Goal: Transaction & Acquisition: Book appointment/travel/reservation

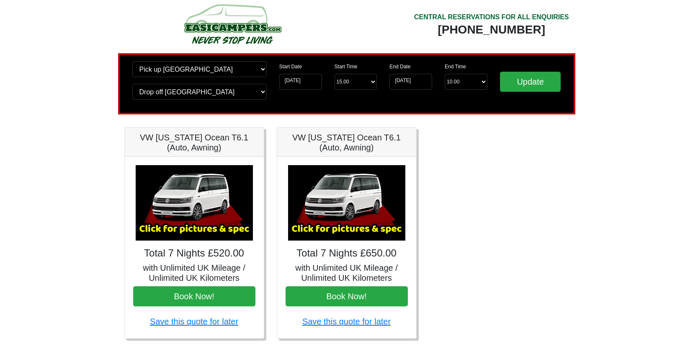
scroll to position [11, 0]
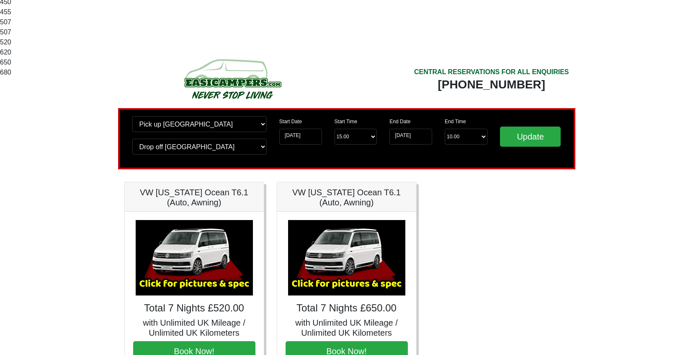
scroll to position [150, 0]
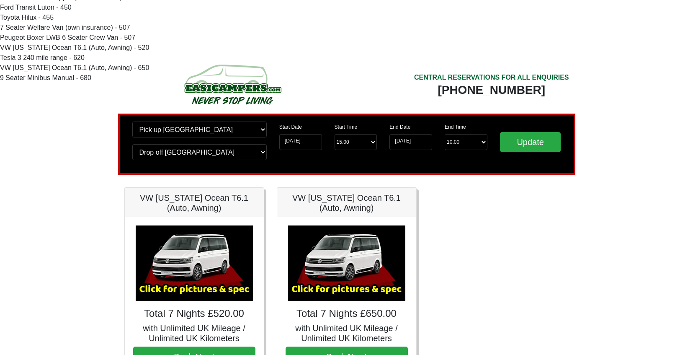
scroll to position [117, 0]
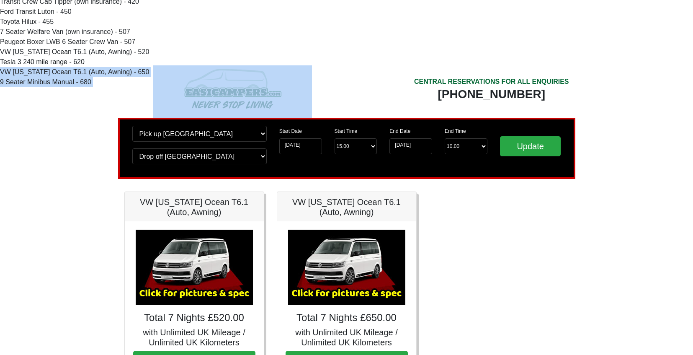
drag, startPoint x: 143, startPoint y: 73, endPoint x: 1, endPoint y: 71, distance: 141.6
click at [1, 71] on body "Fiat 500 3DR Manual - 185 Peugeot Partner - 239 Vauxhall Corsa Manual - 239 Vau…" at bounding box center [346, 159] width 693 height 553
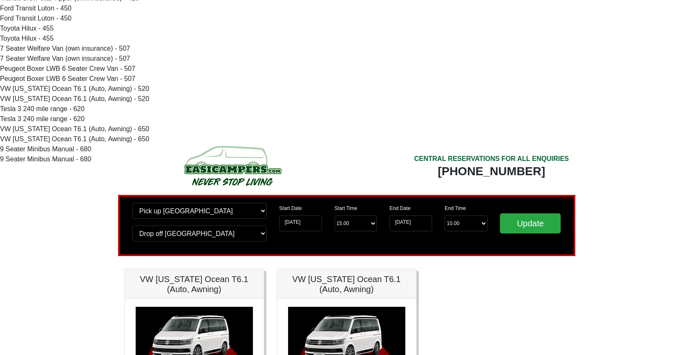
scroll to position [211, 0]
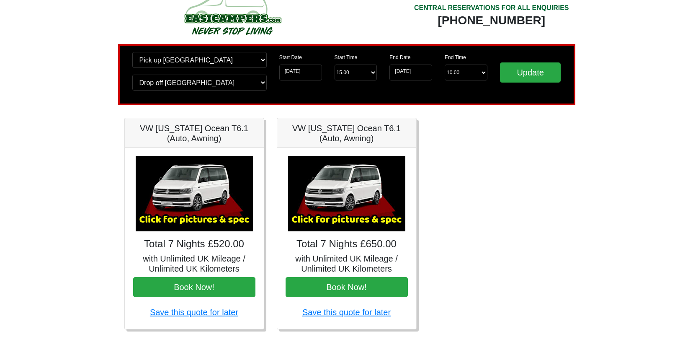
scroll to position [21, 0]
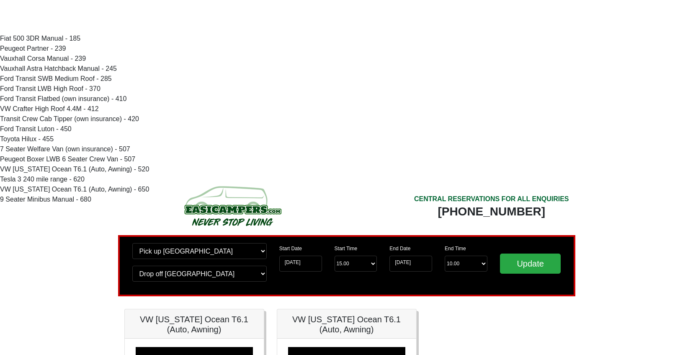
scroll to position [133, 0]
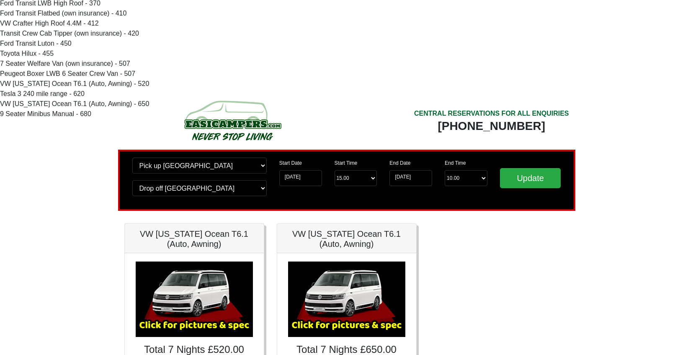
scroll to position [86, 0]
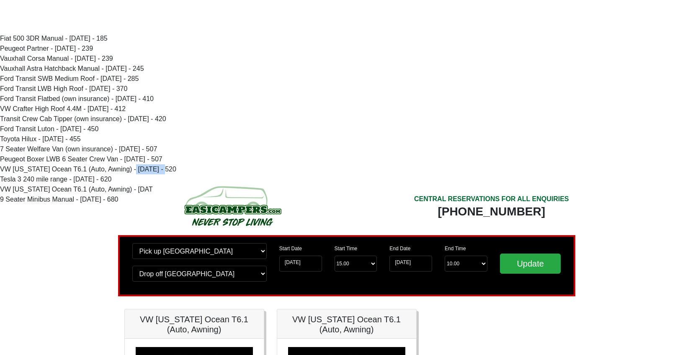
drag, startPoint x: 128, startPoint y: 167, endPoint x: 159, endPoint y: 167, distance: 31.0
click at [160, 167] on body "Fiat 500 3DR Manual - 01/03/2023 - 185 Peugeot Partner - 05/01/2016 - 239 Vauxh…" at bounding box center [346, 276] width 693 height 553
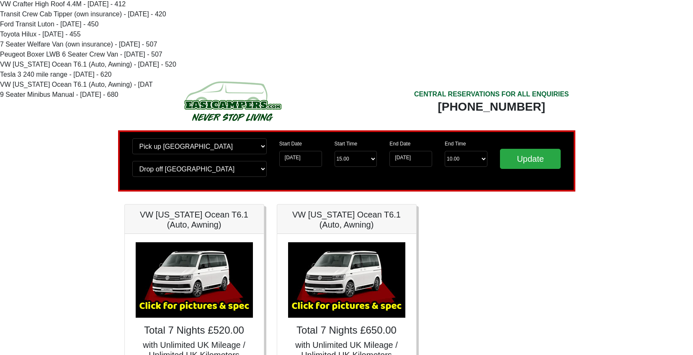
scroll to position [120, 0]
